Goal: Task Accomplishment & Management: Use online tool/utility

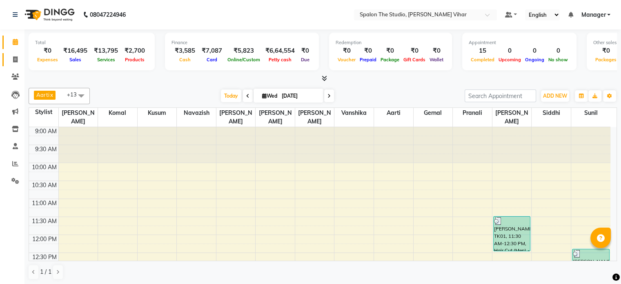
click at [20, 65] on link "Invoice" at bounding box center [12, 59] width 20 height 13
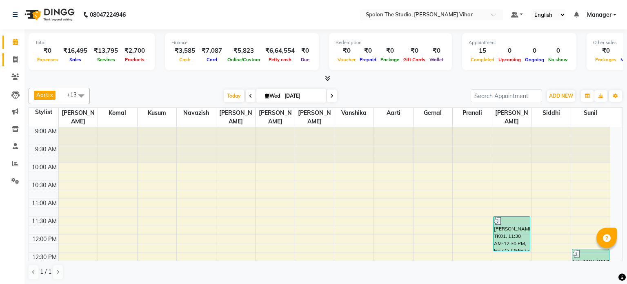
select select "service"
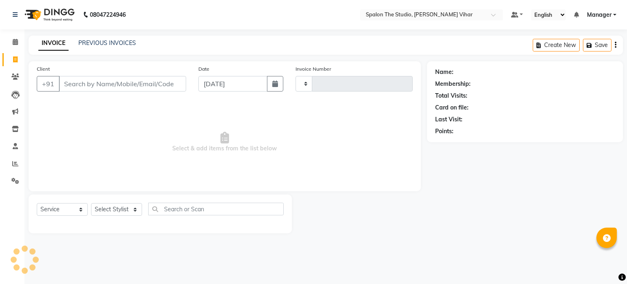
type input "1452"
select select "903"
click at [94, 47] on div "PREVIOUS INVOICES" at bounding box center [107, 43] width 58 height 9
click at [93, 44] on link "PREVIOUS INVOICES" at bounding box center [107, 42] width 58 height 7
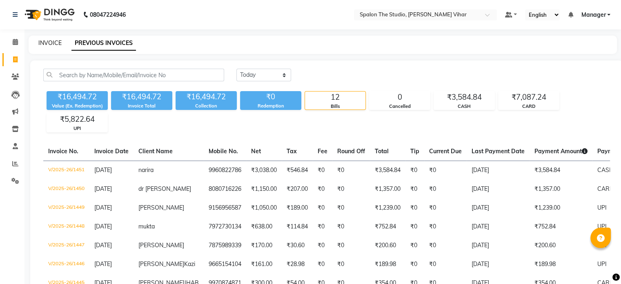
click at [47, 43] on link "INVOICE" at bounding box center [49, 42] width 23 height 7
select select "service"
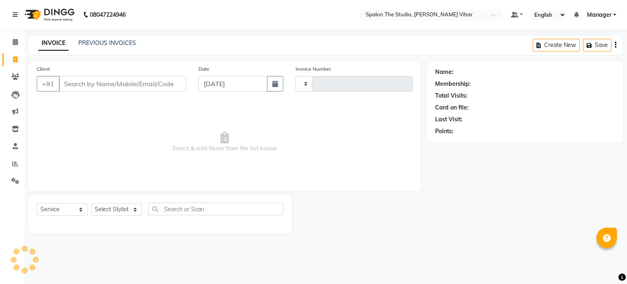
type input "1452"
select select "903"
click at [96, 82] on input "Client" at bounding box center [122, 84] width 127 height 16
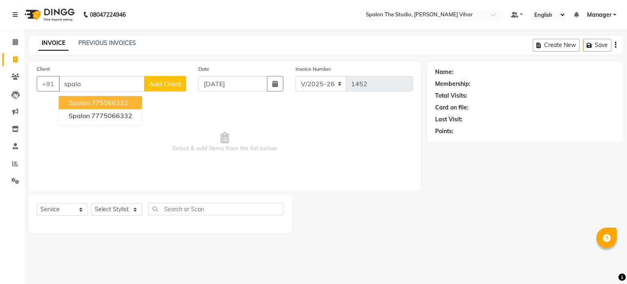
click at [123, 104] on ngb-highlight "775066332" at bounding box center [109, 102] width 37 height 8
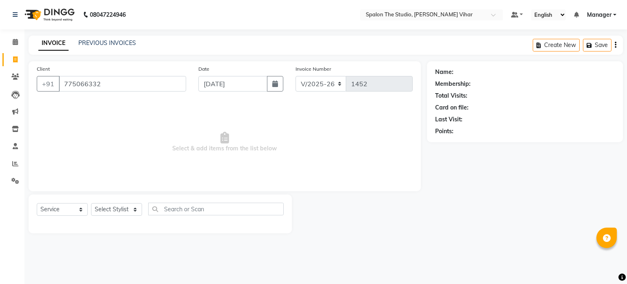
type input "775066332"
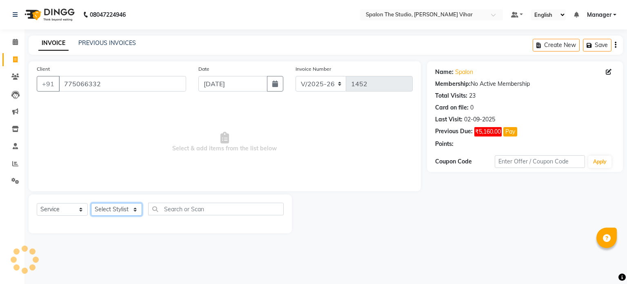
click at [126, 214] on select "Select Stylist Aarti [PERSON_NAME] Gernal [PERSON_NAME] Manager navazish [PERSO…" at bounding box center [116, 209] width 51 height 13
click at [203, 122] on span "Select & add items from the list below" at bounding box center [225, 142] width 376 height 82
click at [16, 42] on icon at bounding box center [15, 42] width 5 height 6
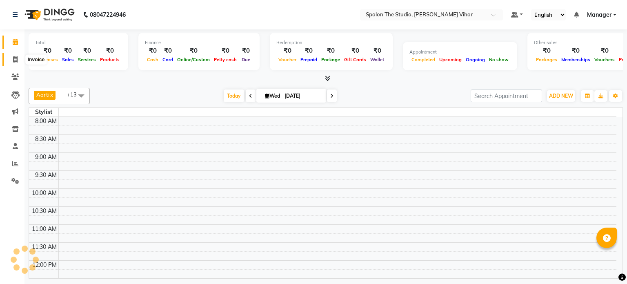
click at [17, 59] on icon at bounding box center [15, 59] width 4 height 6
select select "service"
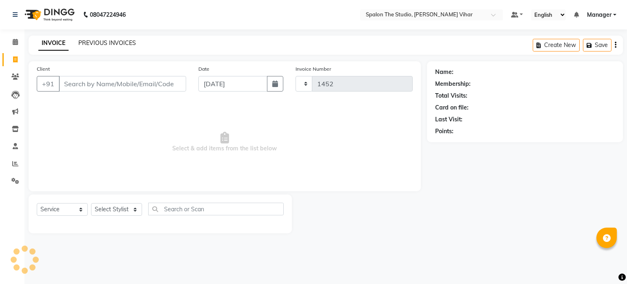
click at [131, 42] on link "PREVIOUS INVOICES" at bounding box center [107, 42] width 58 height 7
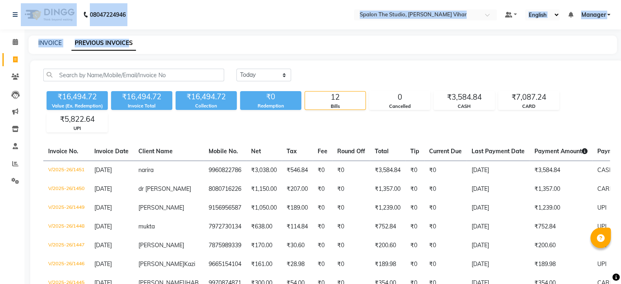
drag, startPoint x: 127, startPoint y: 42, endPoint x: 0, endPoint y: -46, distance: 154.3
click at [0, 0] on html "08047224946 Select Location × Spalon The Studio, [PERSON_NAME] Vihar Default Pa…" at bounding box center [310, 142] width 621 height 284
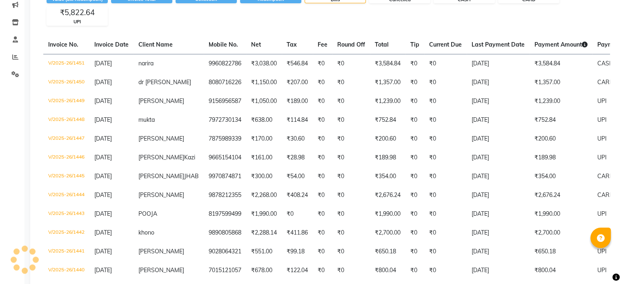
scroll to position [162, 0]
